Goal: Transaction & Acquisition: Subscribe to service/newsletter

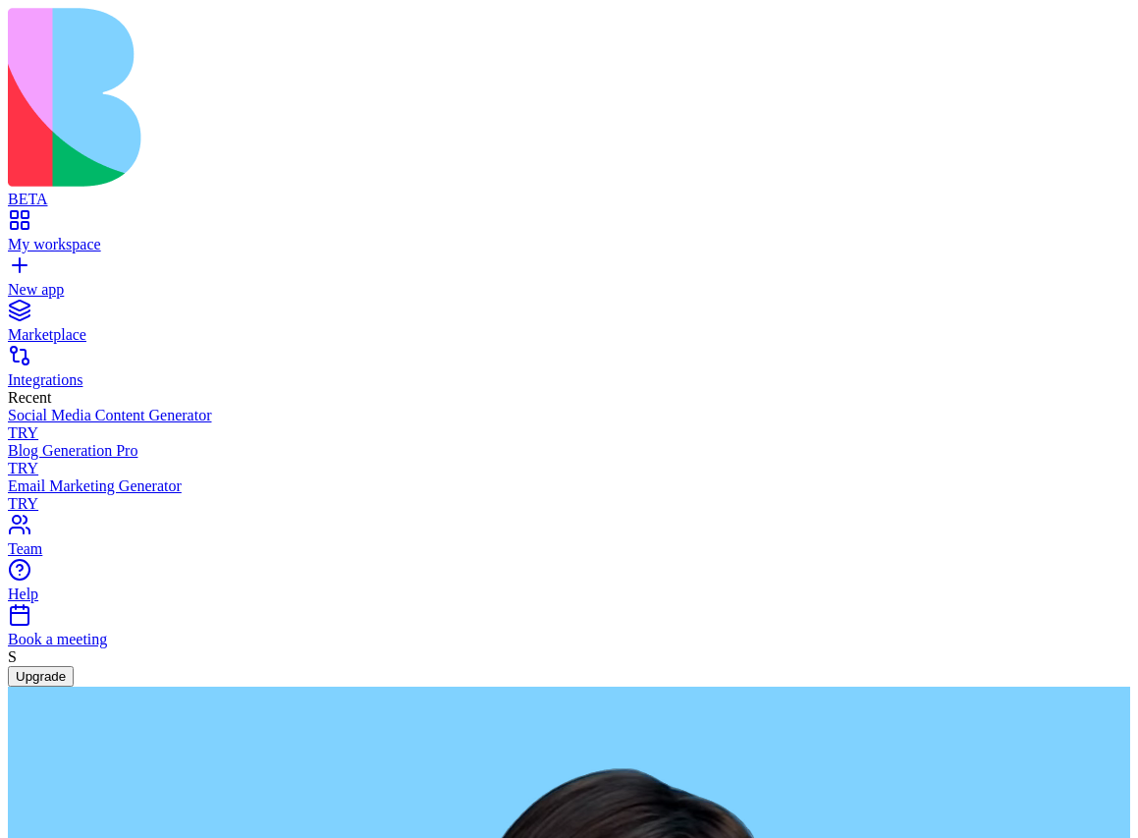
click at [74, 687] on button "Upgrade" at bounding box center [41, 676] width 66 height 21
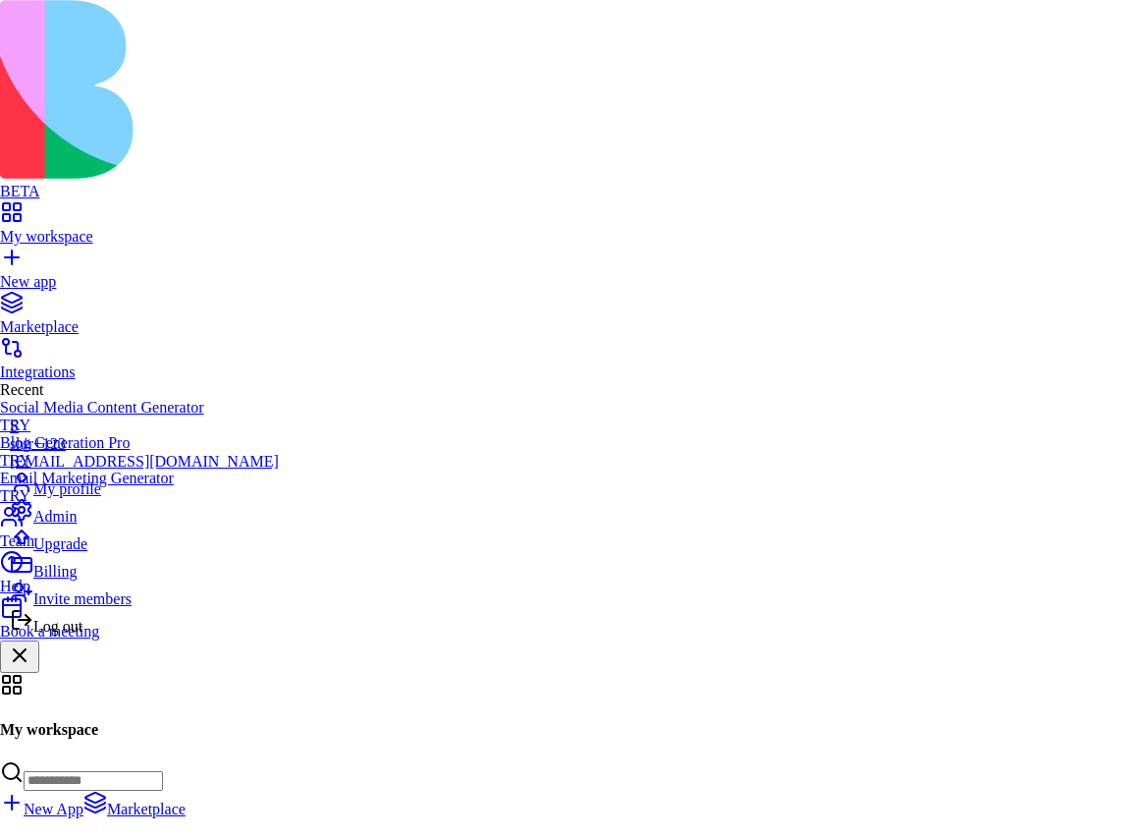
click at [103, 636] on div "Log out" at bounding box center [144, 622] width 269 height 28
